Goal: Task Accomplishment & Management: Use online tool/utility

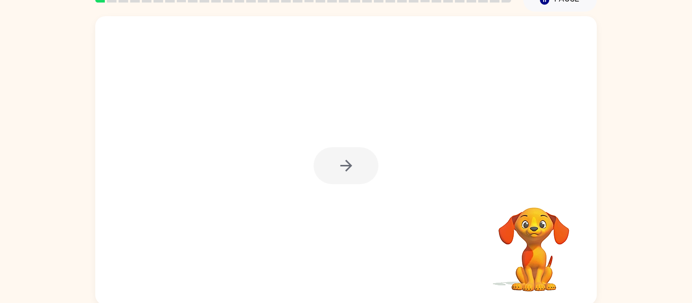
scroll to position [53, 0]
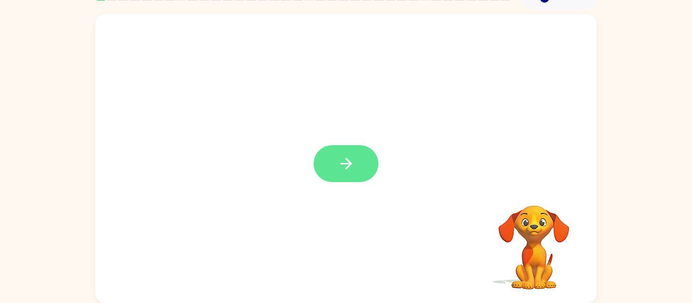
click at [350, 179] on button "button" at bounding box center [346, 163] width 65 height 37
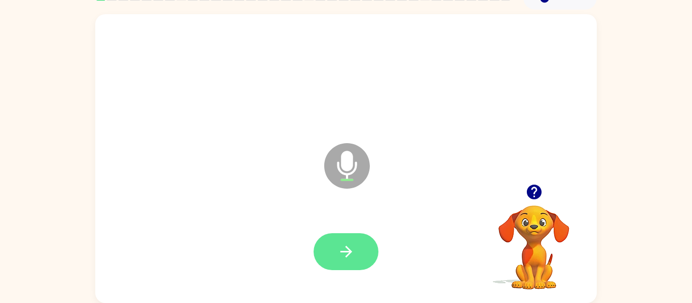
click at [357, 254] on button "button" at bounding box center [346, 252] width 65 height 37
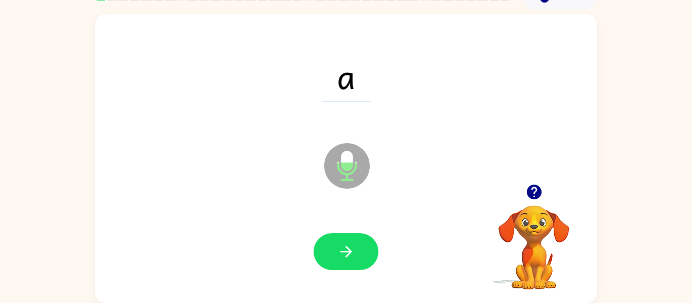
click at [343, 279] on div at bounding box center [345, 252] width 481 height 83
click at [357, 248] on button "button" at bounding box center [346, 252] width 65 height 37
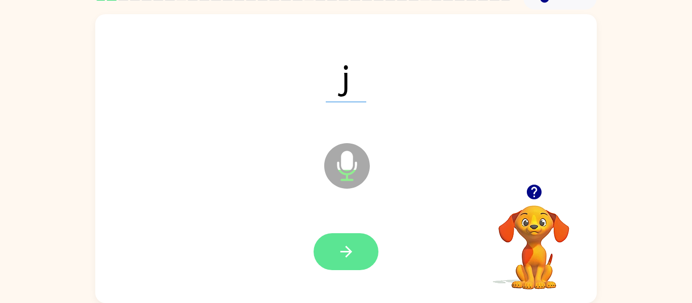
click at [352, 253] on icon "button" at bounding box center [346, 252] width 18 height 18
click at [356, 247] on button "button" at bounding box center [346, 252] width 65 height 37
click at [359, 260] on button "button" at bounding box center [346, 252] width 65 height 37
click at [364, 251] on button "button" at bounding box center [346, 252] width 65 height 37
click at [335, 263] on button "button" at bounding box center [346, 252] width 65 height 37
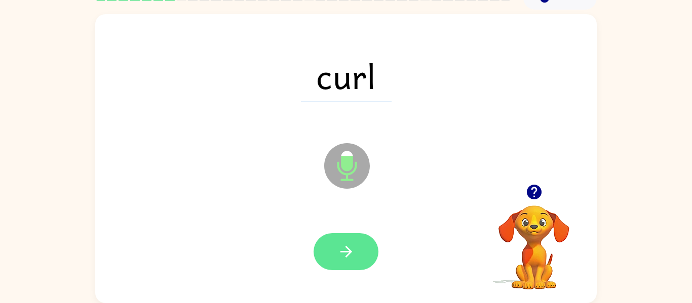
click at [366, 265] on button "button" at bounding box center [346, 252] width 65 height 37
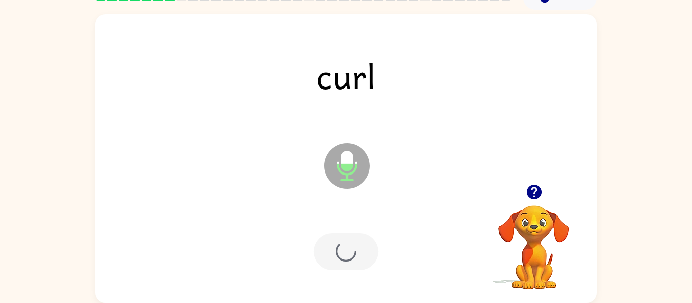
click at [360, 258] on div at bounding box center [346, 252] width 65 height 37
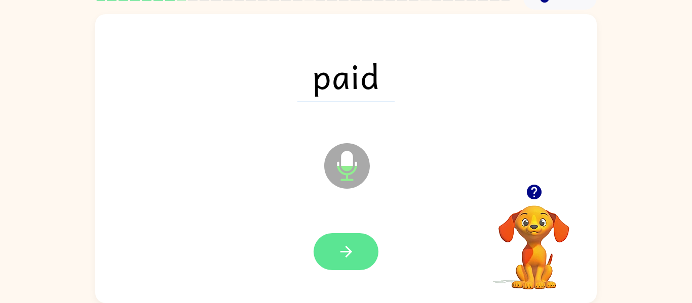
click at [351, 251] on icon "button" at bounding box center [346, 252] width 12 height 12
click at [351, 246] on icon "button" at bounding box center [346, 252] width 18 height 18
click at [354, 248] on icon "button" at bounding box center [346, 252] width 18 height 18
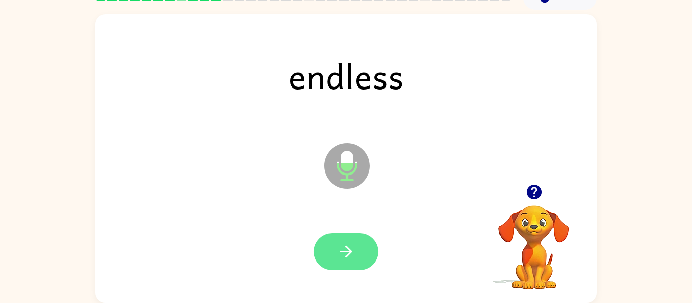
click at [361, 252] on button "button" at bounding box center [346, 252] width 65 height 37
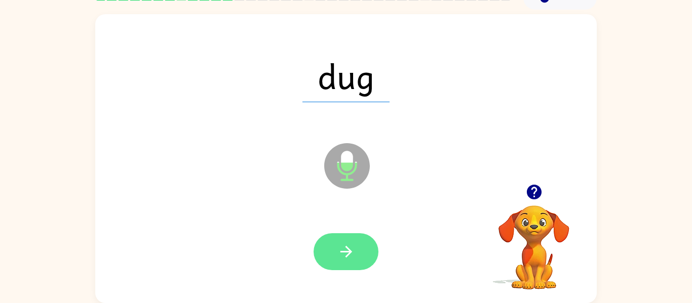
click at [340, 252] on icon "button" at bounding box center [346, 252] width 18 height 18
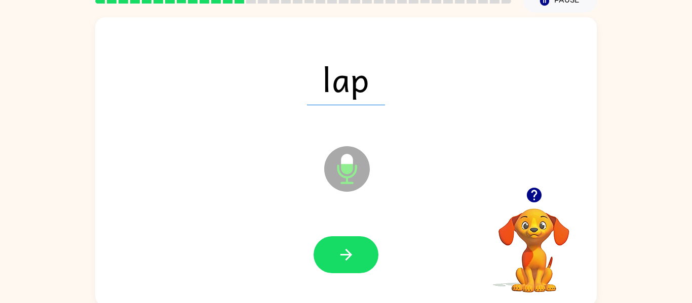
scroll to position [47, 0]
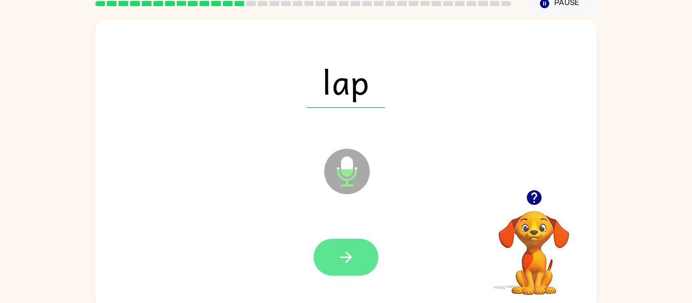
click at [356, 254] on button "button" at bounding box center [346, 257] width 65 height 37
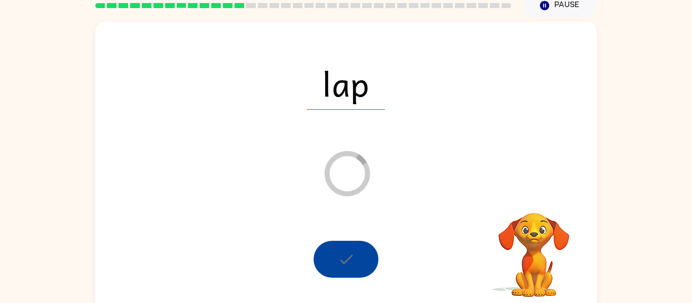
scroll to position [53, 0]
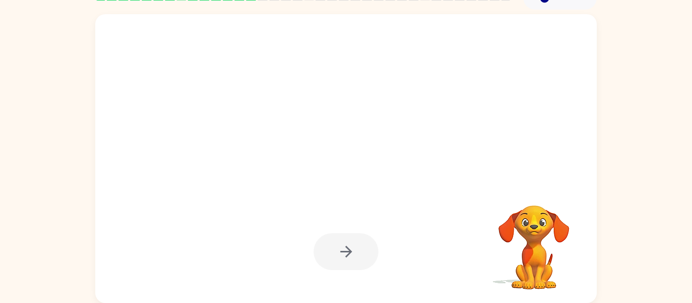
click at [382, 164] on div at bounding box center [346, 158] width 502 height 289
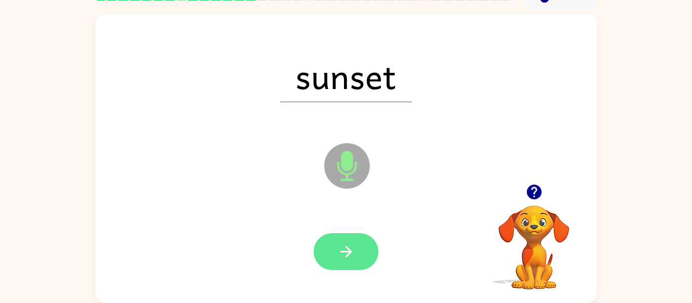
click at [357, 248] on button "button" at bounding box center [346, 252] width 65 height 37
click at [344, 270] on button "button" at bounding box center [346, 252] width 65 height 37
click at [356, 256] on button "button" at bounding box center [346, 252] width 65 height 37
click at [364, 253] on button "button" at bounding box center [346, 252] width 65 height 37
click at [336, 251] on button "button" at bounding box center [346, 252] width 65 height 37
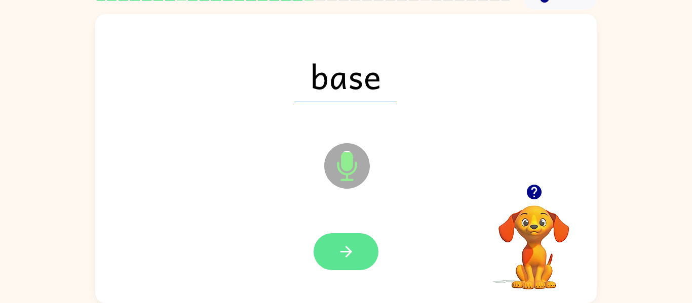
click at [352, 235] on button "button" at bounding box center [346, 252] width 65 height 37
click at [371, 244] on div at bounding box center [346, 252] width 65 height 37
click at [353, 238] on button "button" at bounding box center [346, 252] width 65 height 37
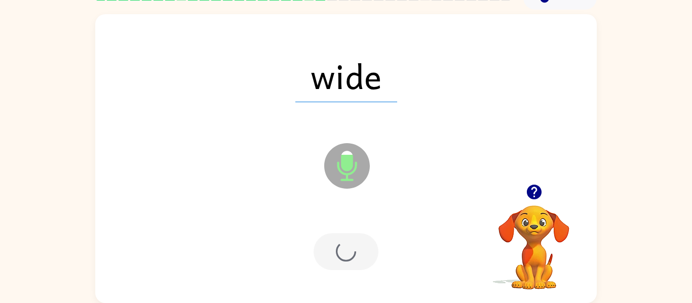
click at [344, 262] on div at bounding box center [346, 252] width 65 height 37
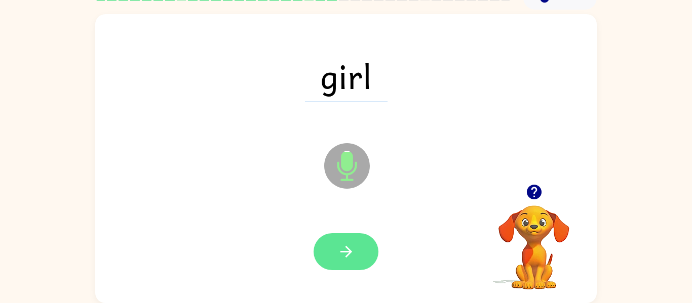
click at [340, 246] on icon "button" at bounding box center [346, 252] width 18 height 18
click at [350, 249] on icon "button" at bounding box center [346, 252] width 18 height 18
click at [365, 269] on button "button" at bounding box center [346, 252] width 65 height 37
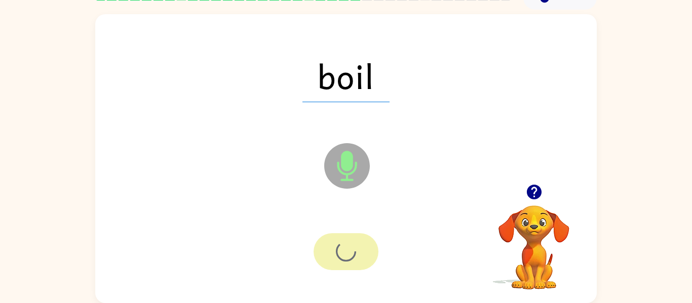
click at [365, 269] on div at bounding box center [346, 252] width 65 height 37
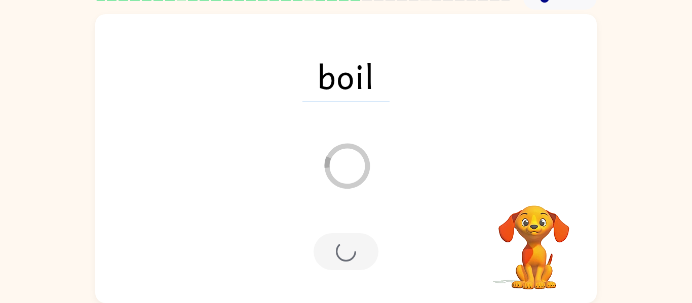
click at [530, 149] on div "Loader Your response is being sent to our graders" at bounding box center [321, 141] width 433 height 36
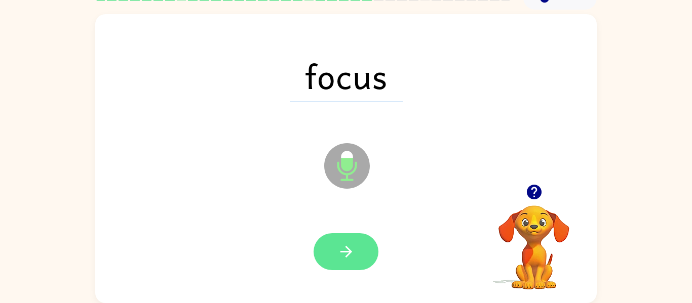
click at [341, 268] on button "button" at bounding box center [346, 252] width 65 height 37
click at [350, 251] on div at bounding box center [346, 252] width 65 height 37
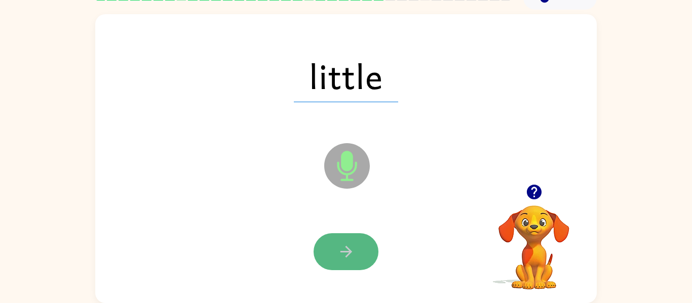
click at [335, 264] on button "button" at bounding box center [346, 252] width 65 height 37
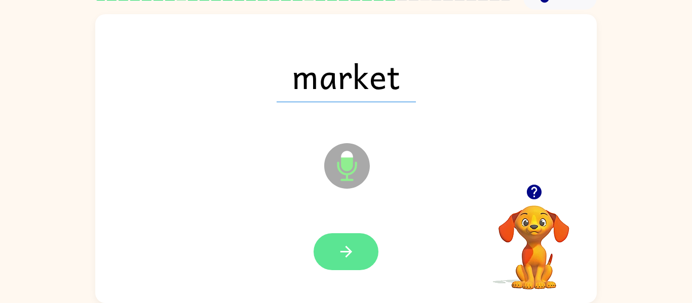
click at [361, 249] on button "button" at bounding box center [346, 252] width 65 height 37
click at [338, 259] on icon "button" at bounding box center [346, 252] width 18 height 18
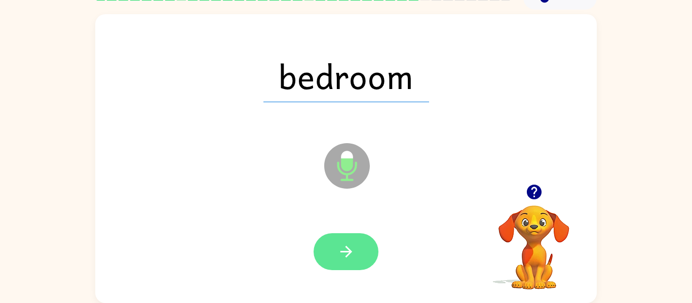
click at [350, 255] on icon "button" at bounding box center [346, 252] width 18 height 18
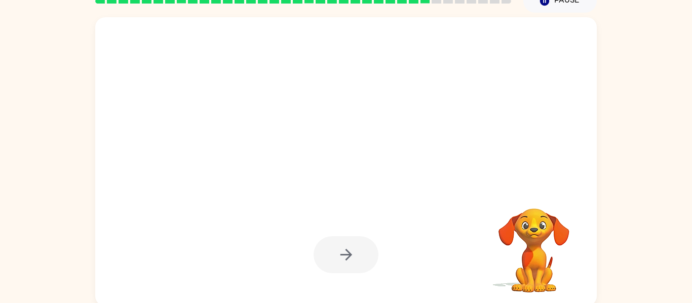
scroll to position [51, 0]
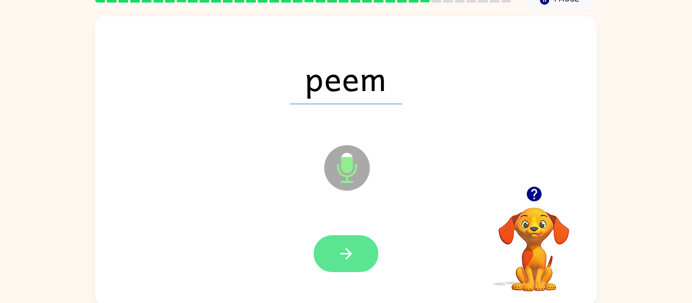
click at [338, 241] on button "button" at bounding box center [346, 254] width 65 height 37
click at [343, 264] on button "button" at bounding box center [346, 254] width 65 height 37
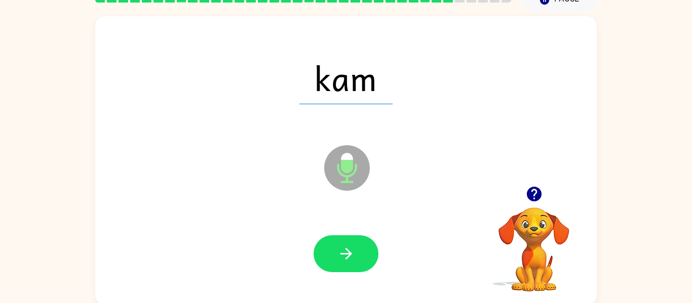
scroll to position [50, 0]
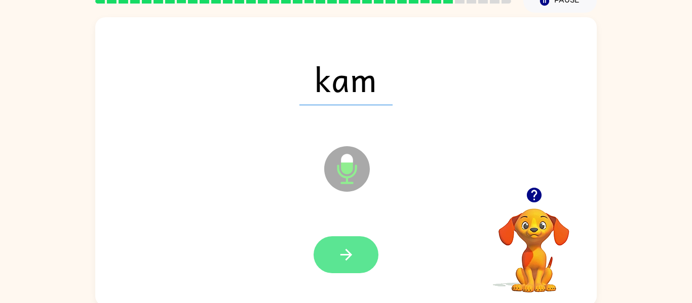
click at [330, 248] on button "button" at bounding box center [346, 255] width 65 height 37
click at [357, 246] on button "button" at bounding box center [346, 255] width 65 height 37
click at [345, 250] on icon "button" at bounding box center [346, 255] width 18 height 18
click at [345, 251] on icon "button" at bounding box center [346, 255] width 18 height 18
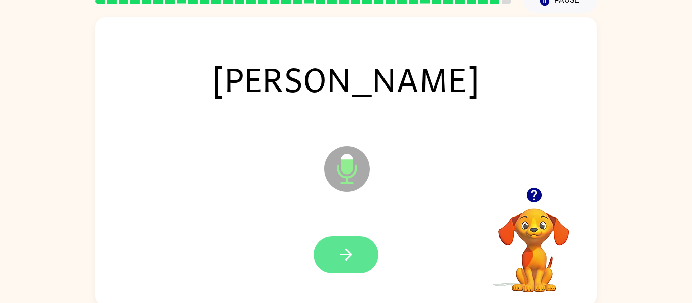
click at [345, 244] on button "button" at bounding box center [346, 255] width 65 height 37
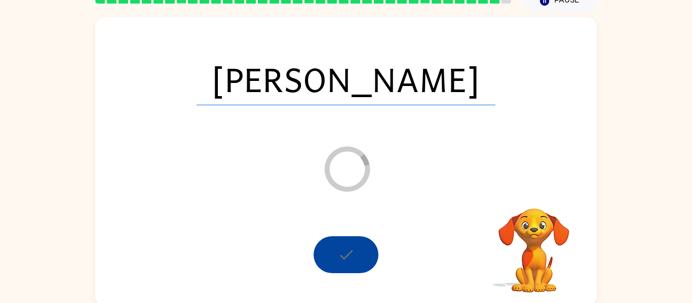
scroll to position [34, 0]
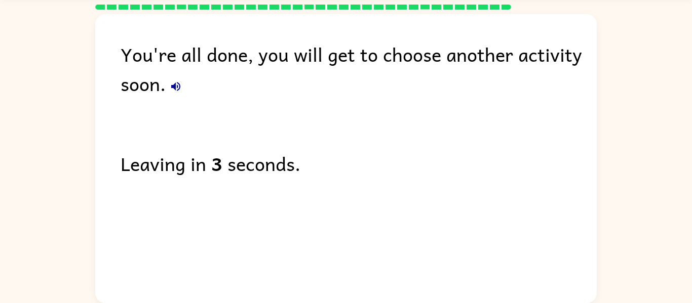
click at [175, 87] on icon "button" at bounding box center [175, 86] width 9 height 9
